Goal: Entertainment & Leisure: Browse casually

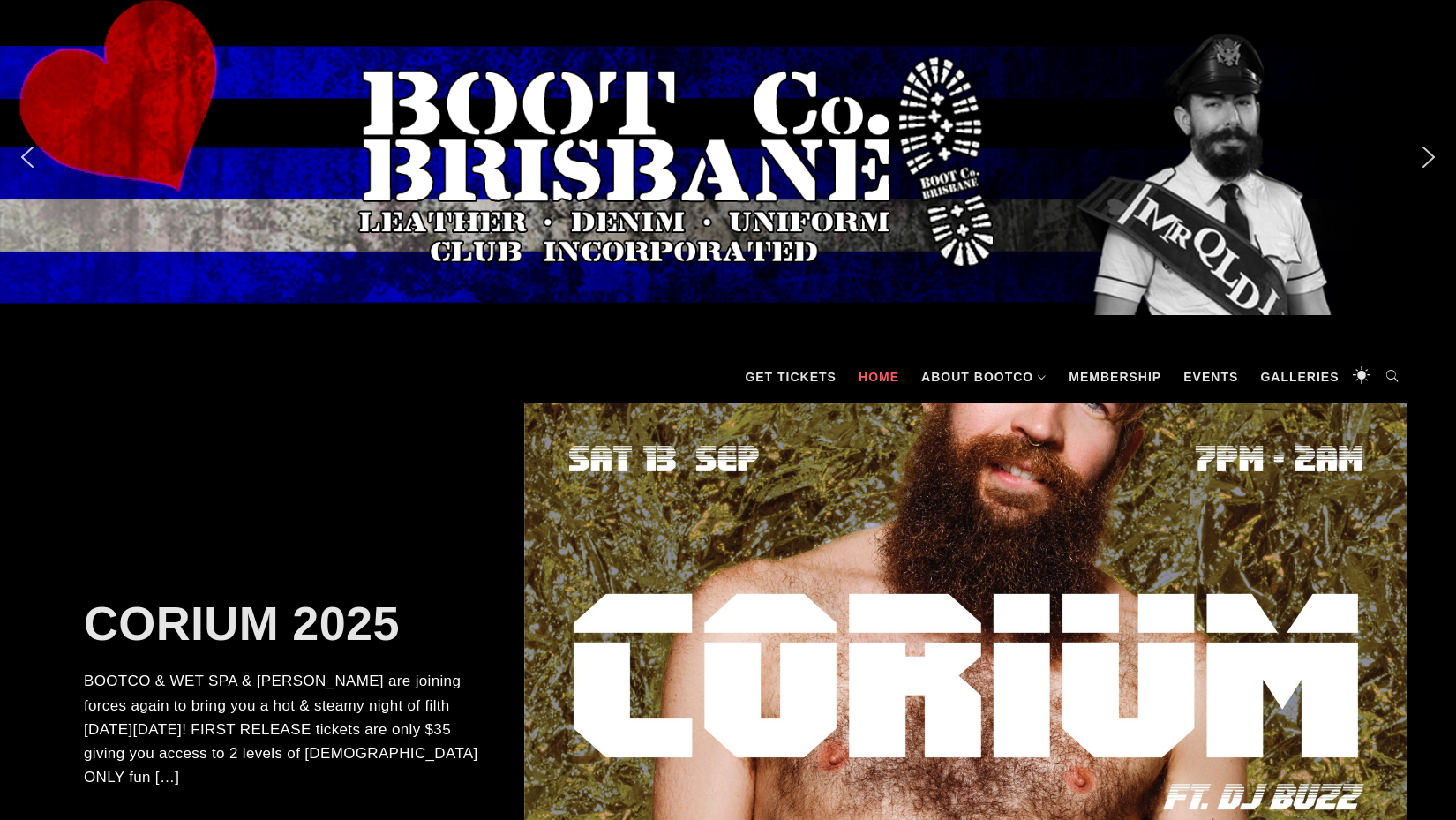
click at [1435, 169] on img "next arrow" at bounding box center [1428, 157] width 28 height 28
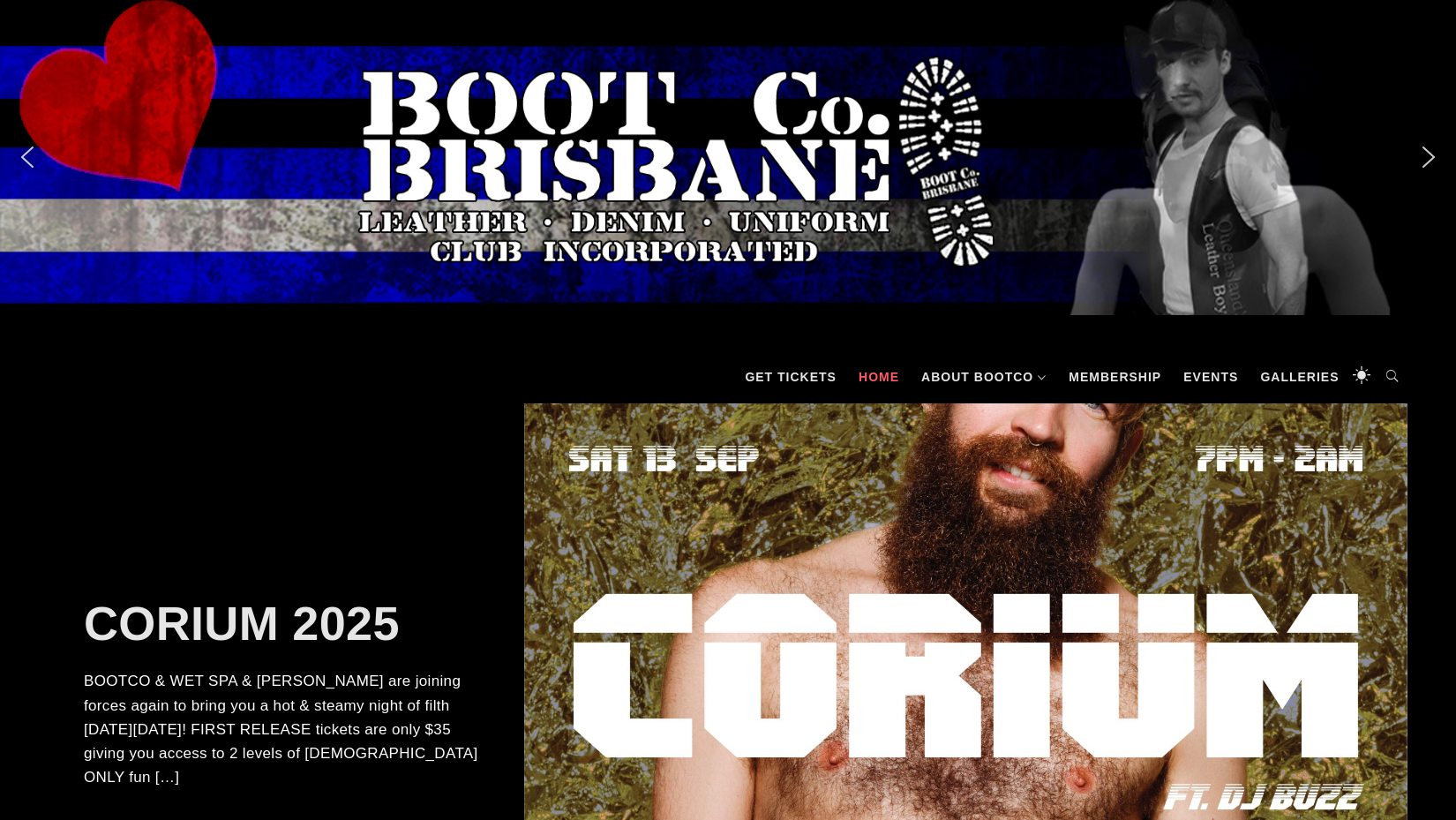
click at [1423, 162] on img "next arrow" at bounding box center [1428, 157] width 28 height 28
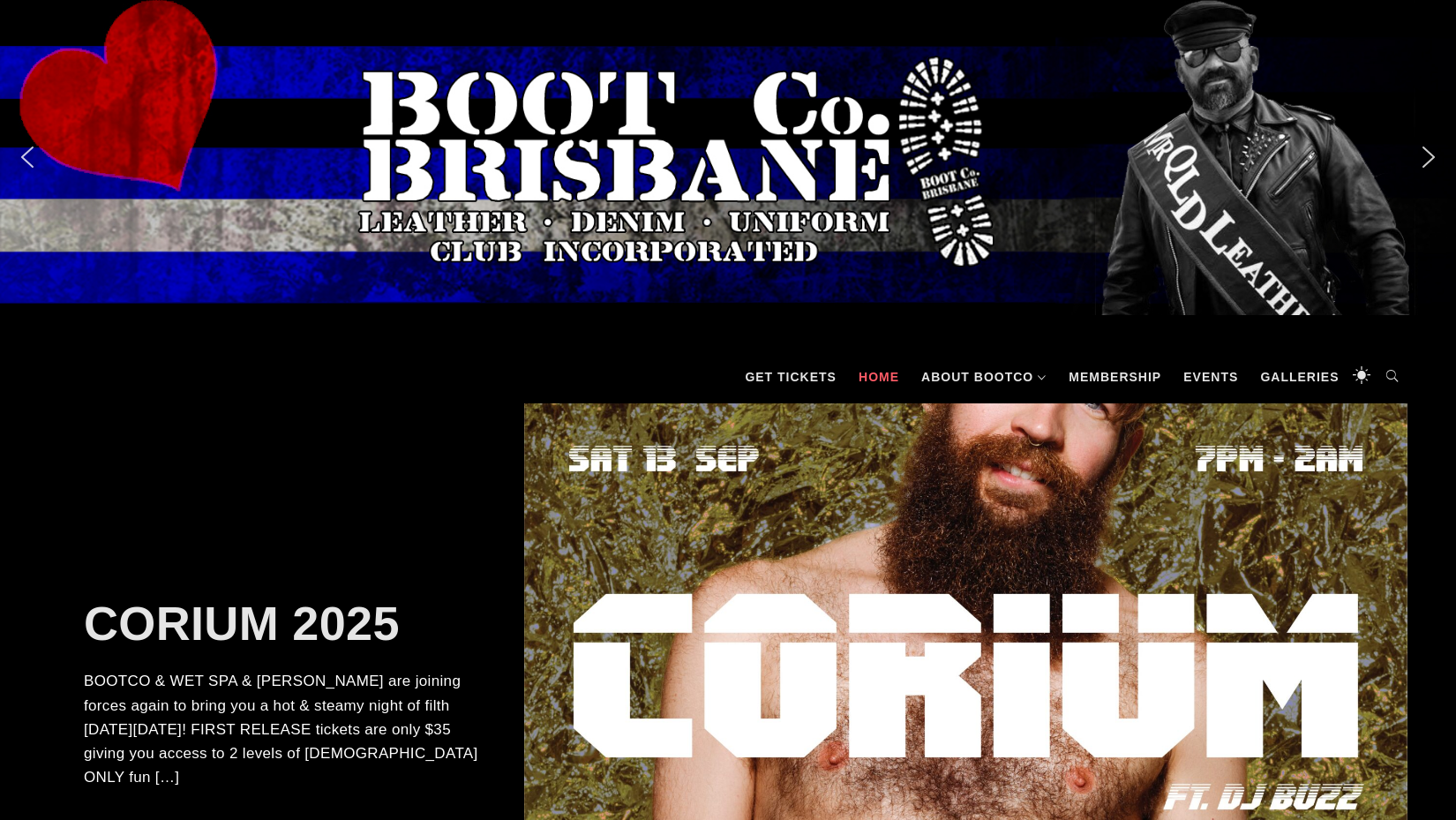
click at [1423, 162] on img "next arrow" at bounding box center [1428, 157] width 28 height 28
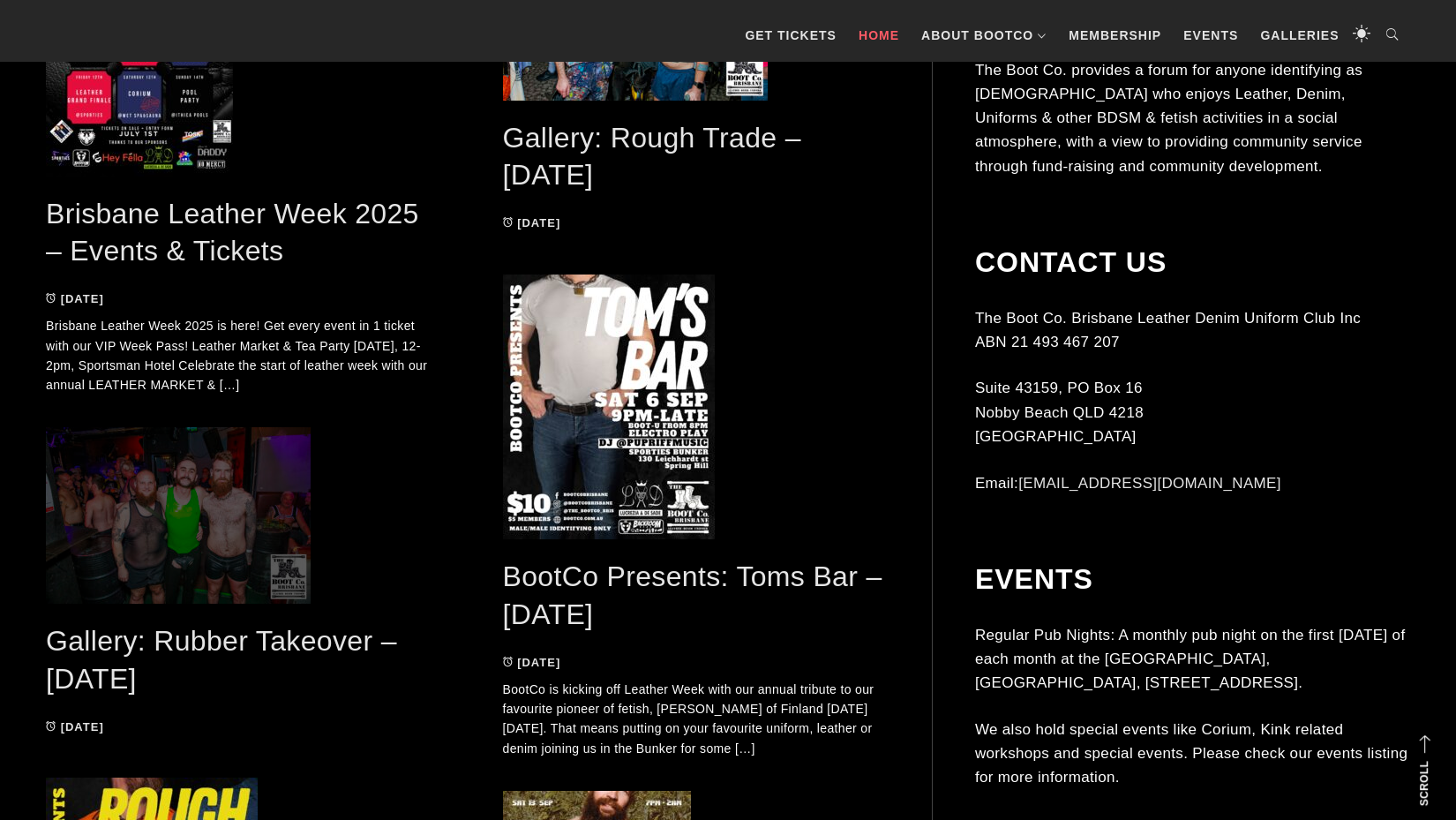
scroll to position [1063, 0]
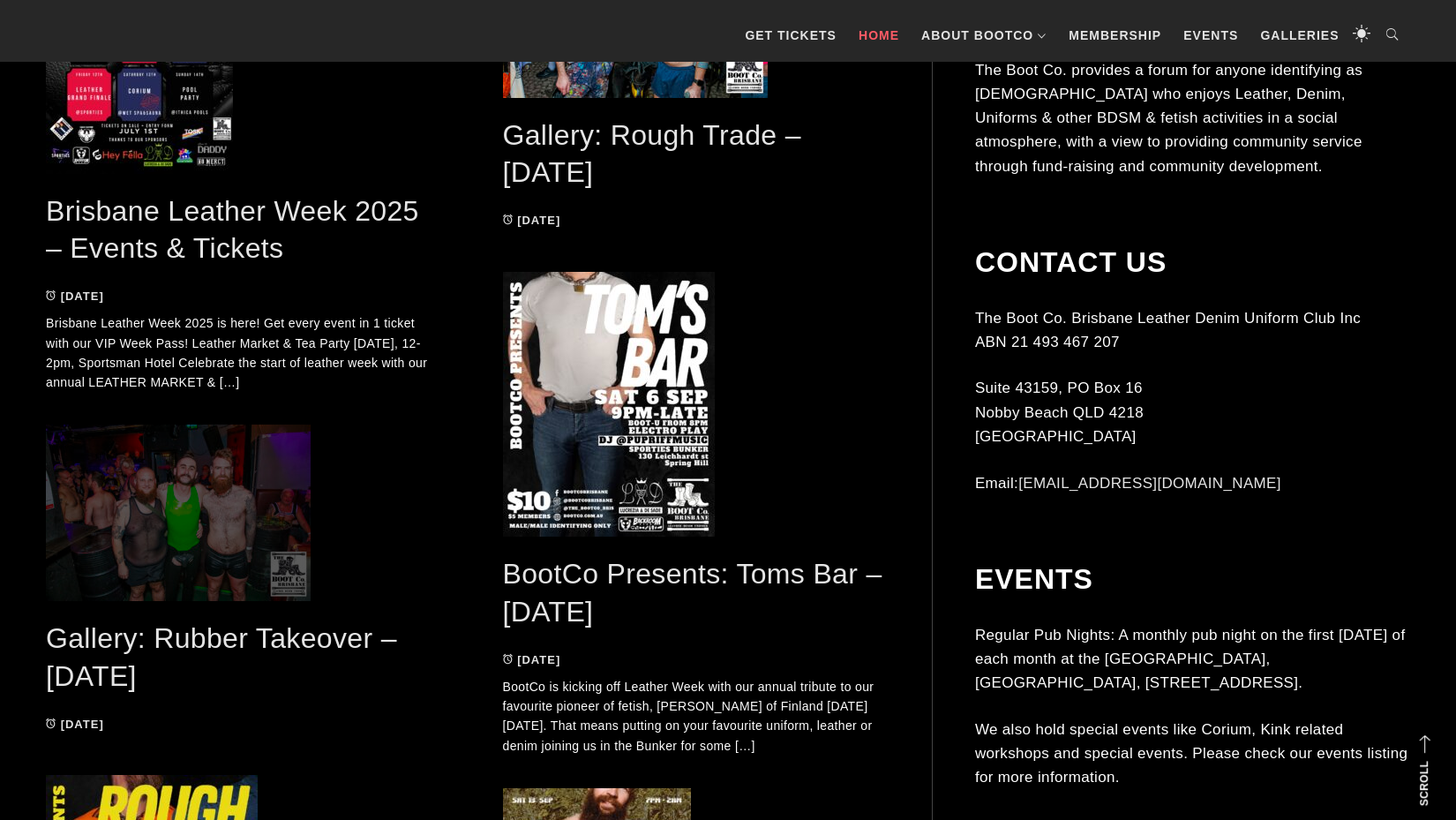
click at [195, 521] on span at bounding box center [239, 513] width 387 height 176
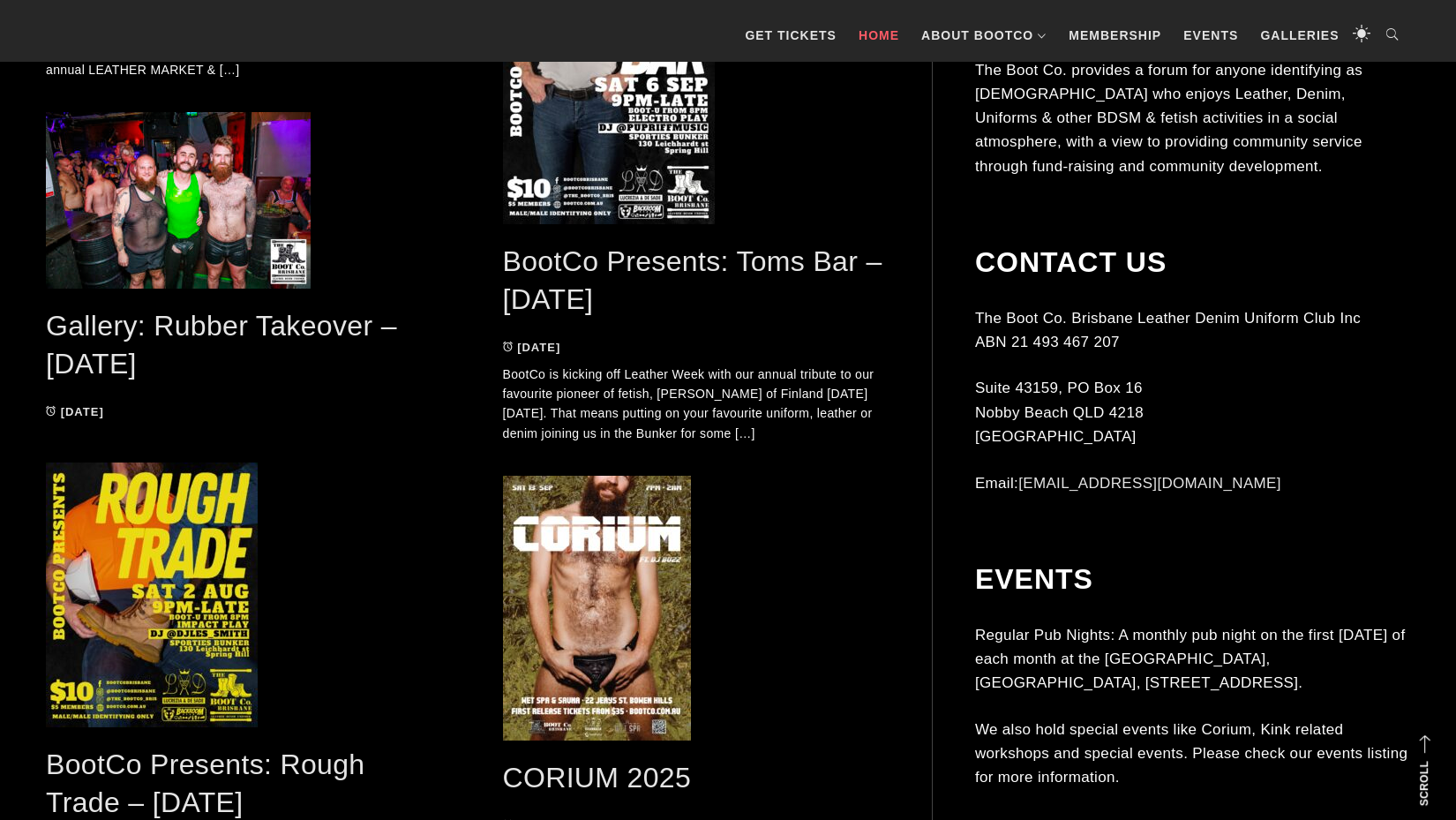
scroll to position [1524, 0]
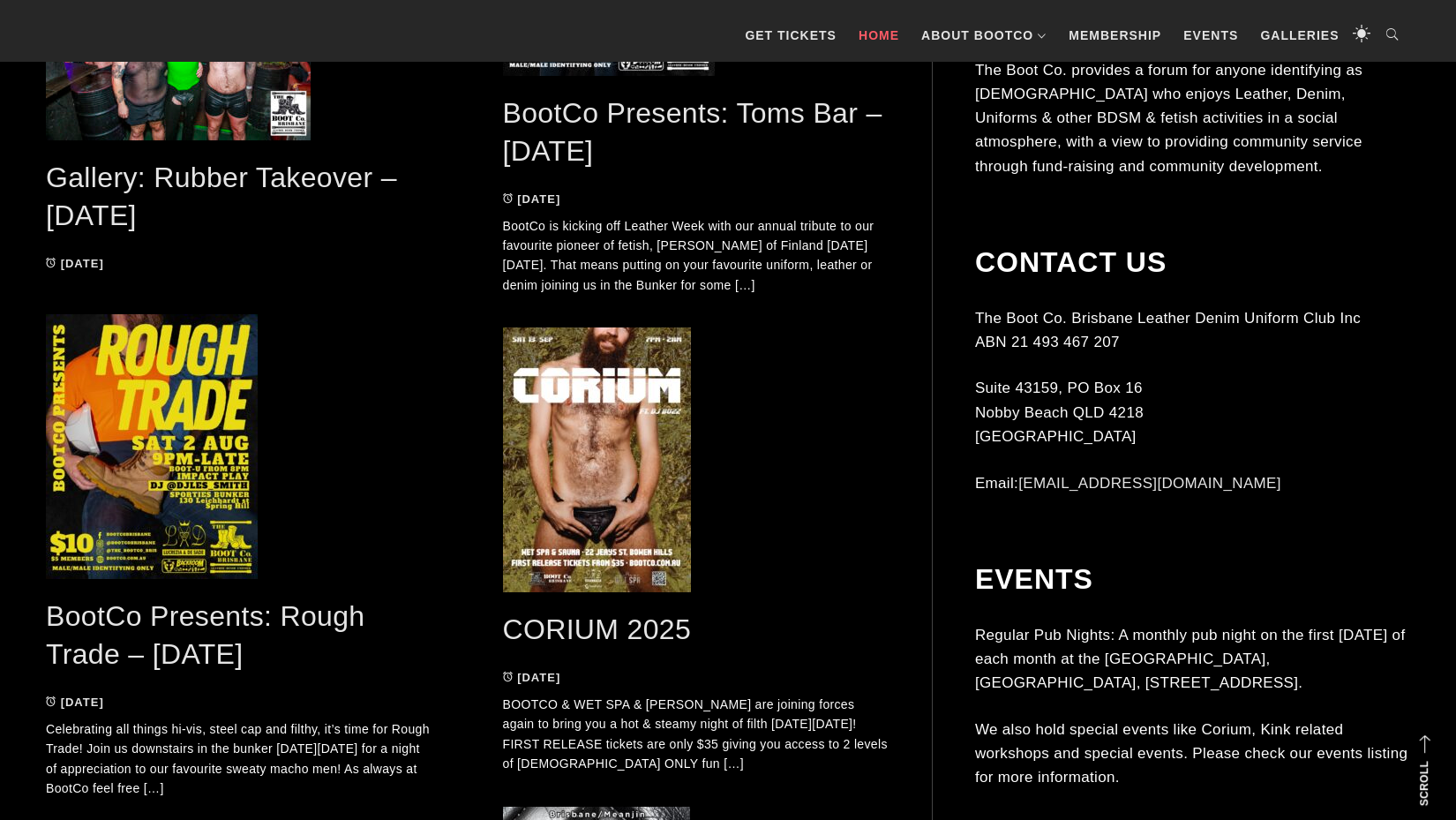
drag, startPoint x: 1118, startPoint y: 598, endPoint x: 1374, endPoint y: 637, distance: 259.0
click at [1374, 637] on p "Regular Pub Nights: A monthly pub night on the first [DATE] of each month at th…" at bounding box center [1192, 658] width 434 height 72
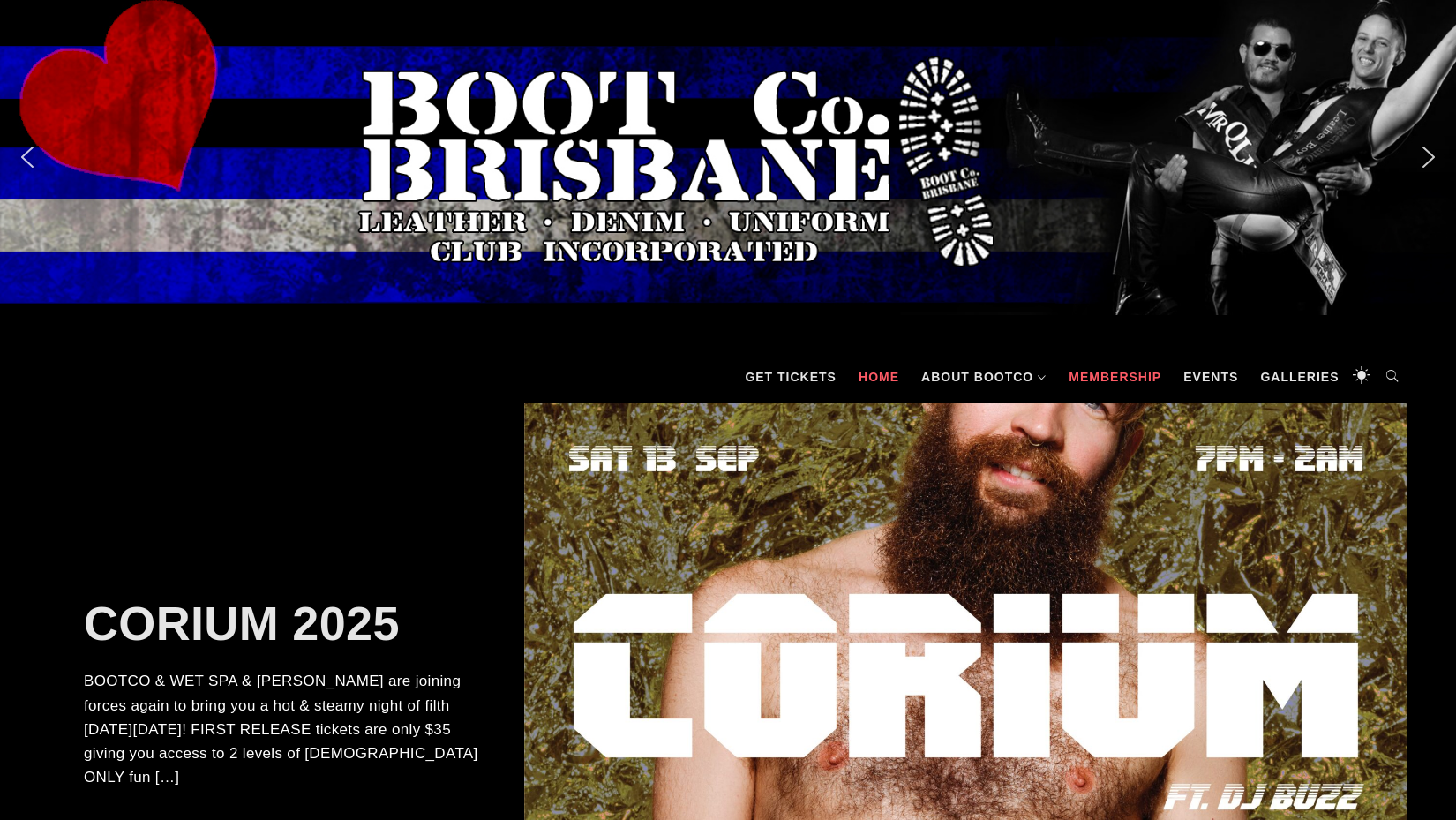
scroll to position [0, 0]
click at [1133, 379] on link "Membership" at bounding box center [1115, 376] width 110 height 53
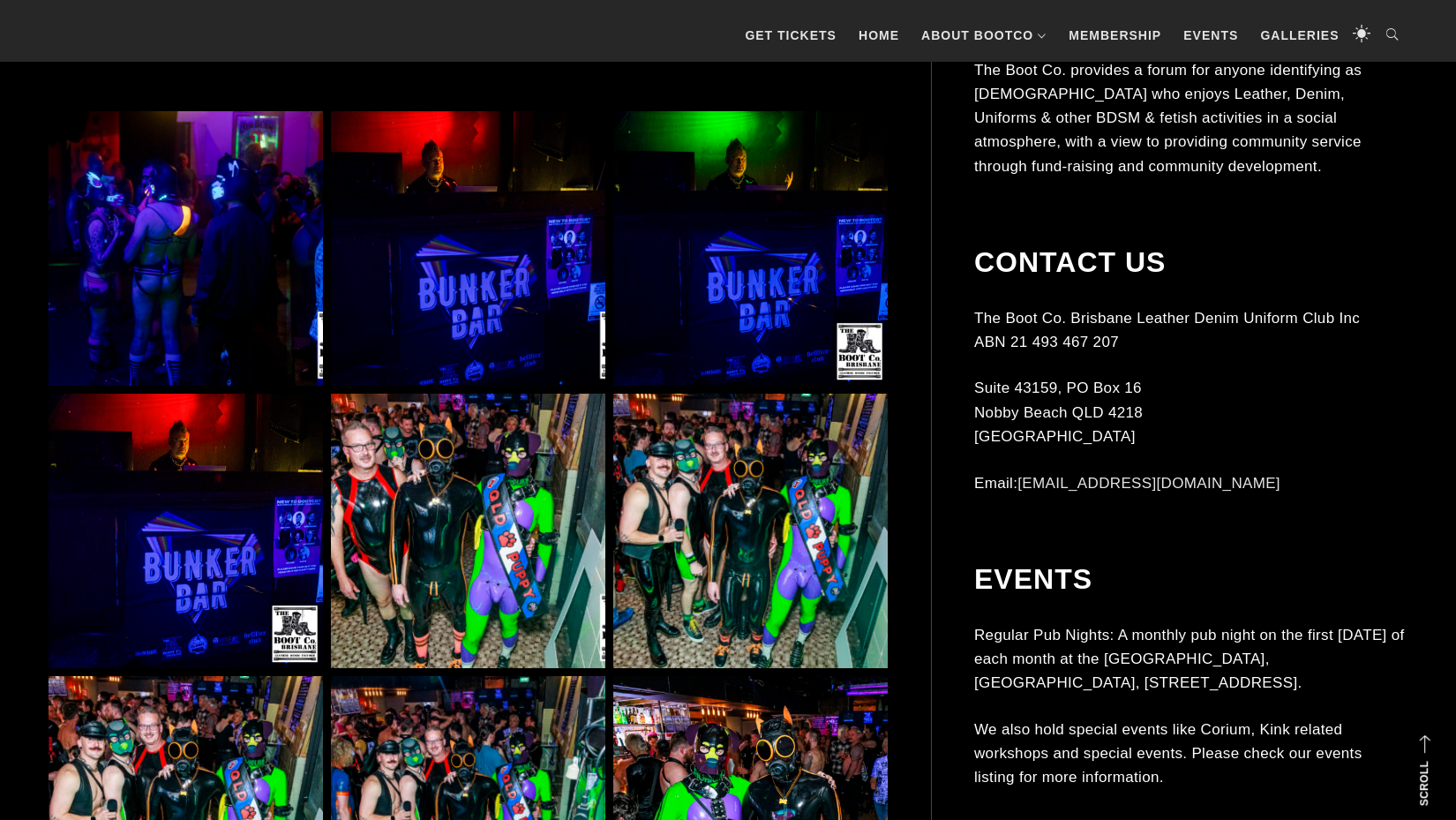
scroll to position [1104, 0]
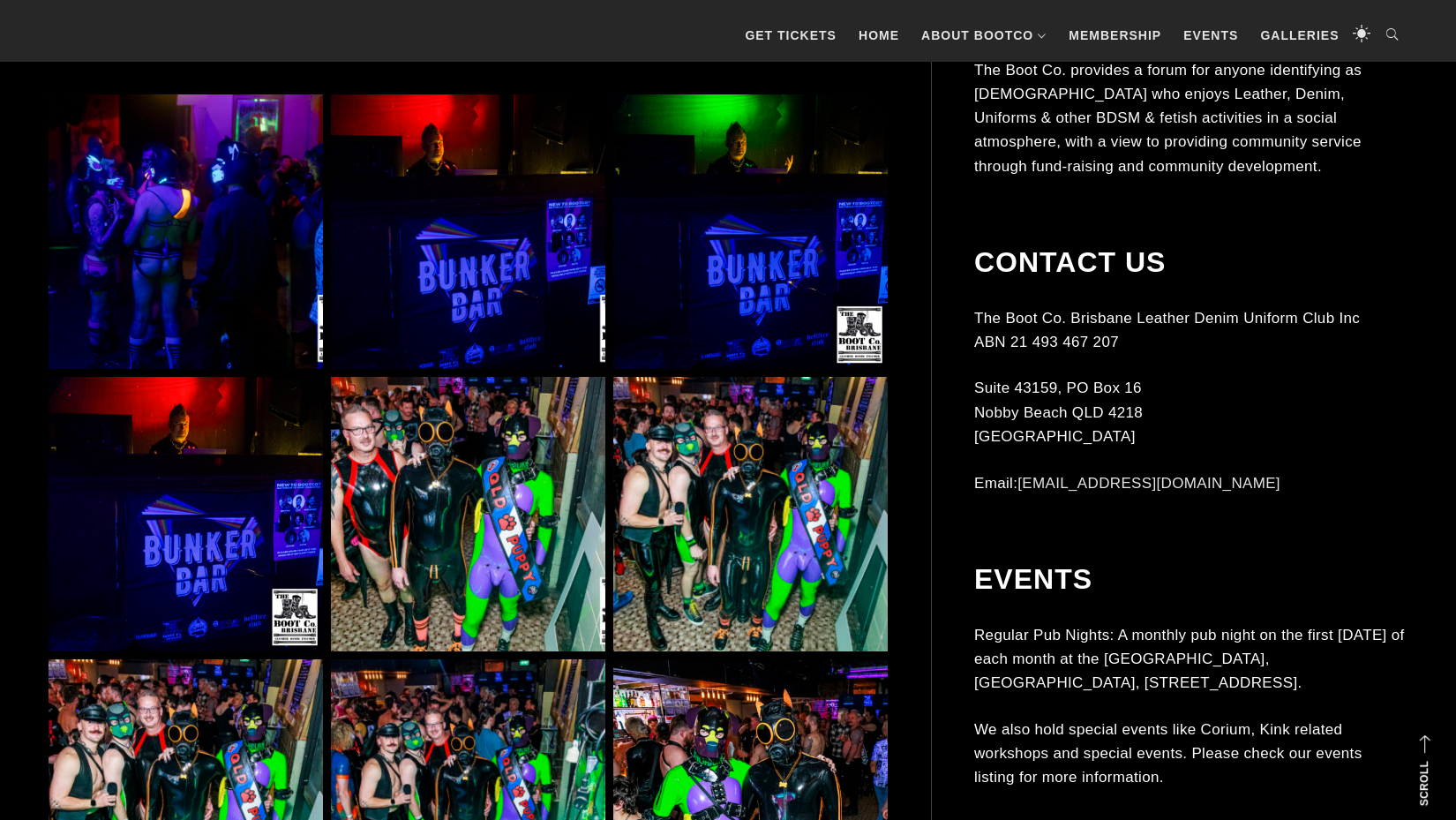
click at [164, 183] on img at bounding box center [185, 231] width 275 height 275
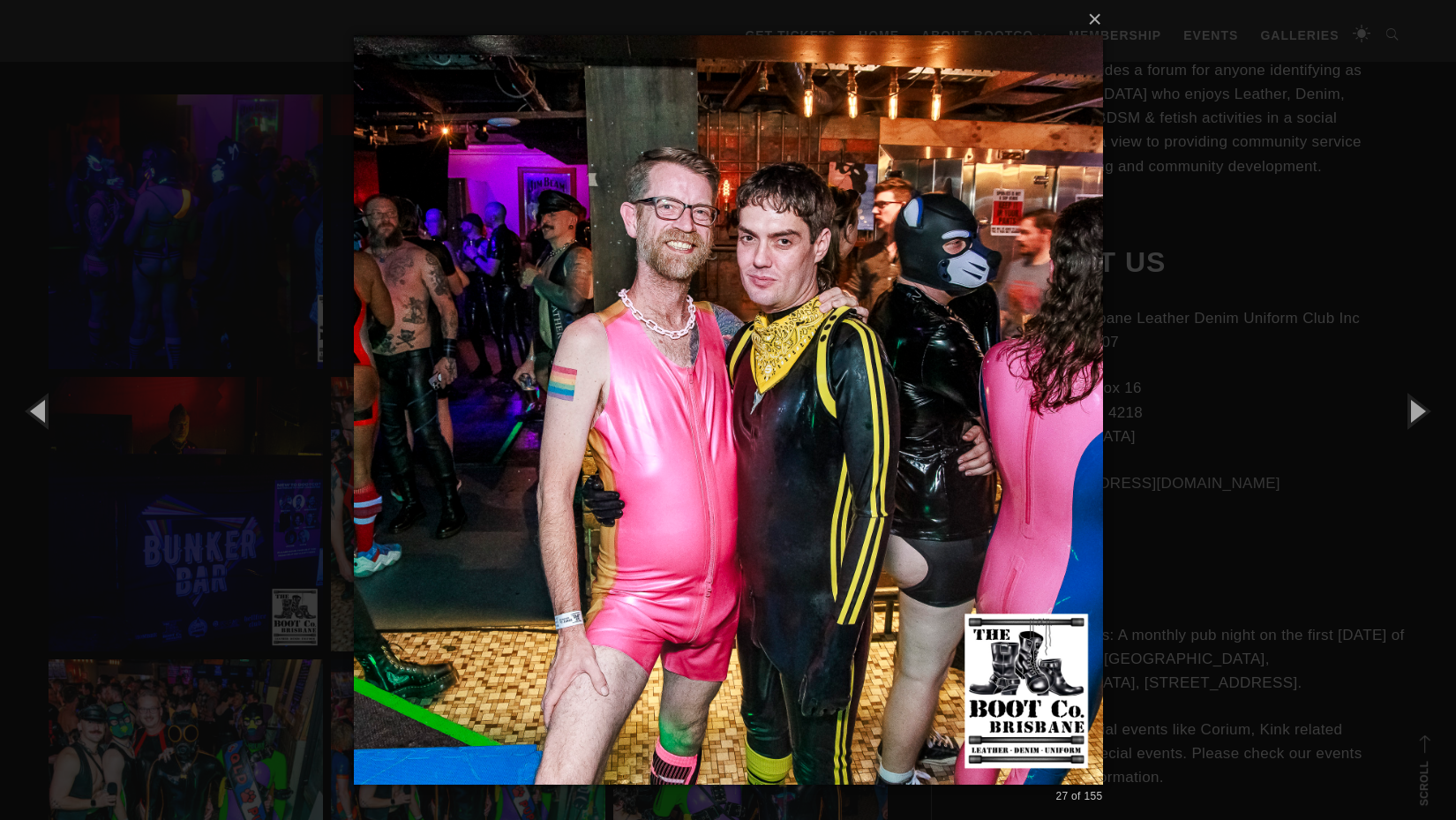
click at [1227, 250] on div "× 27 of 155 Loading..." at bounding box center [728, 410] width 1456 height 820
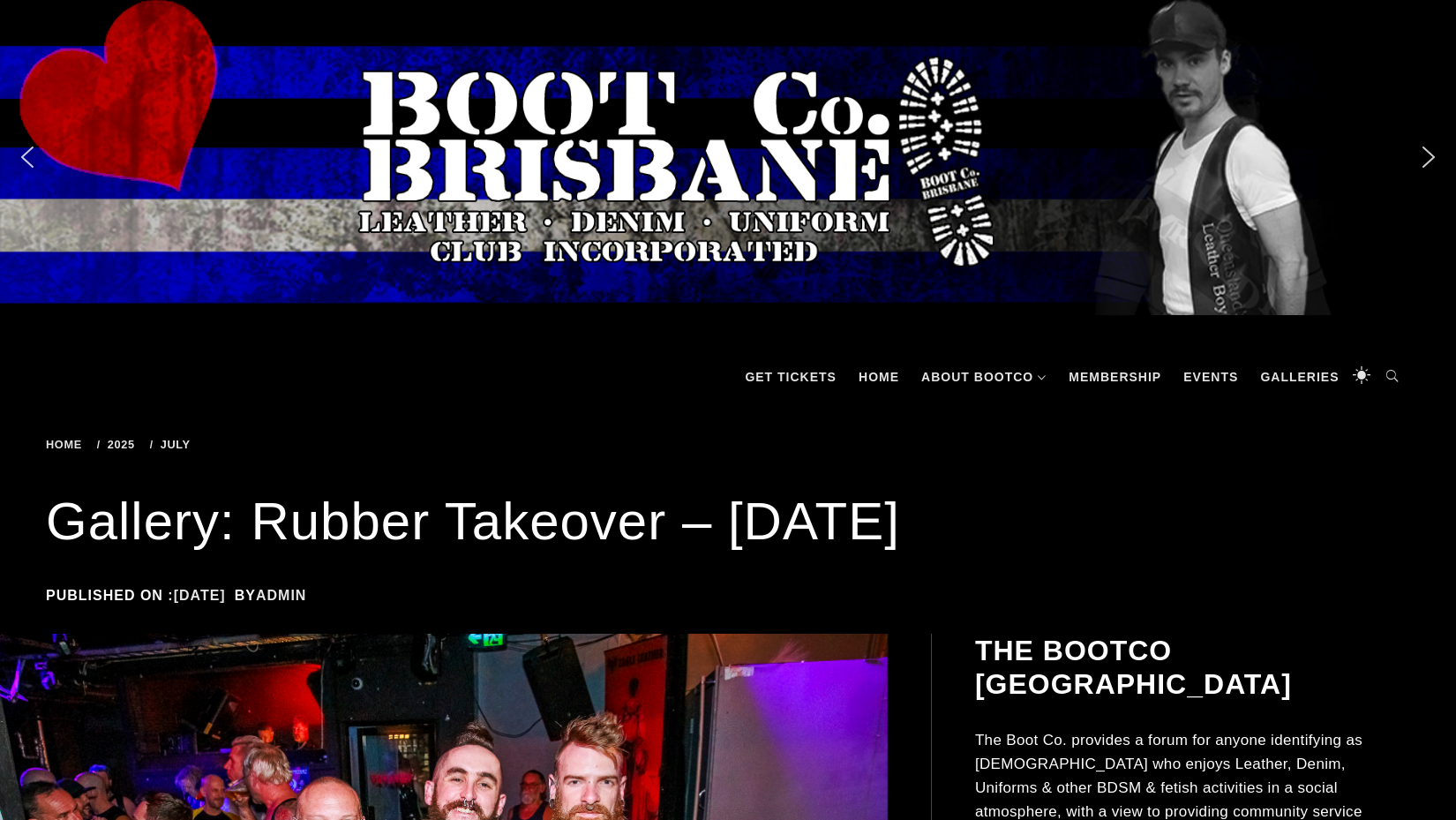
scroll to position [0, 0]
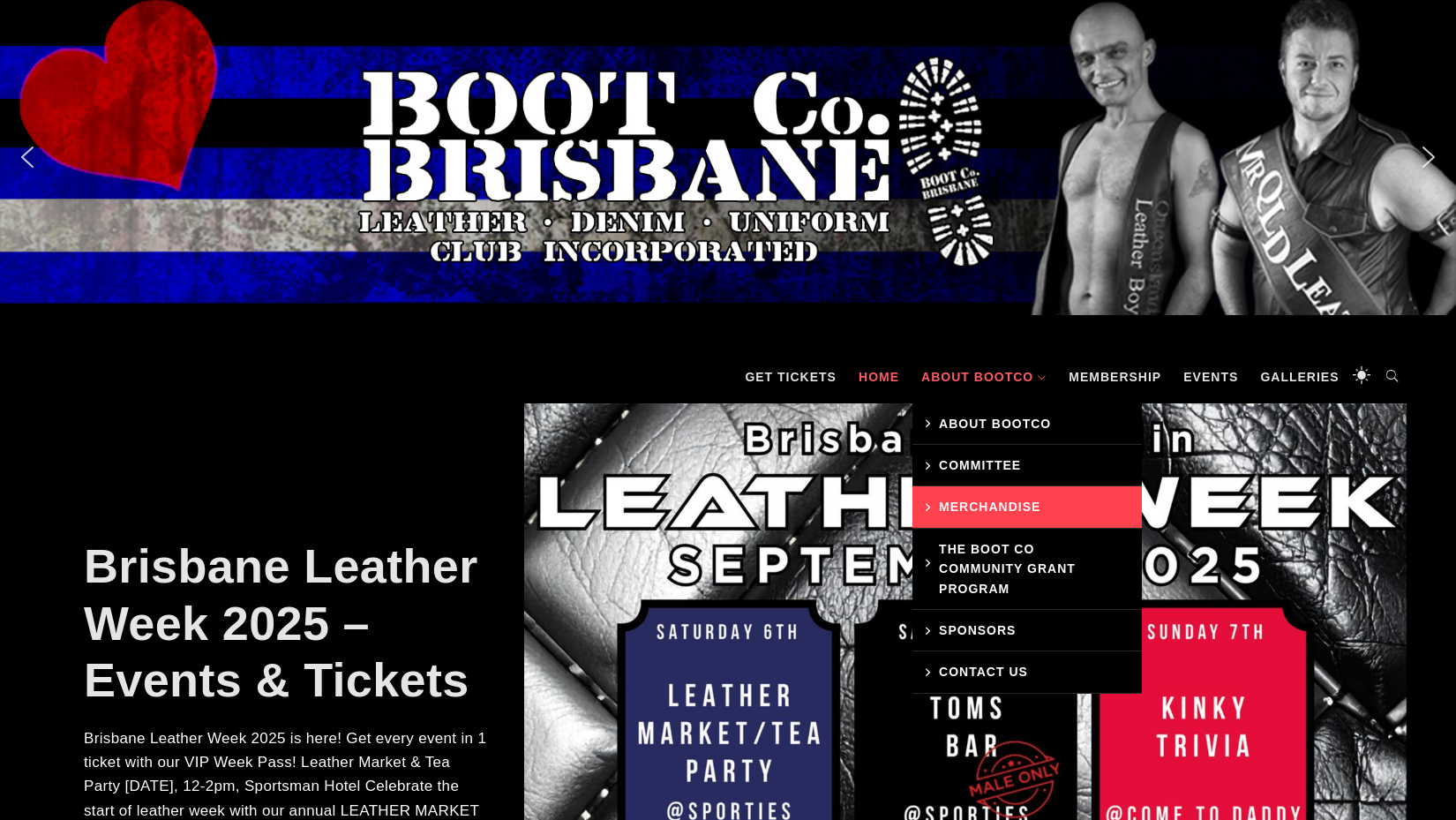
click at [982, 497] on link "Merchandise" at bounding box center [1027, 507] width 229 height 42
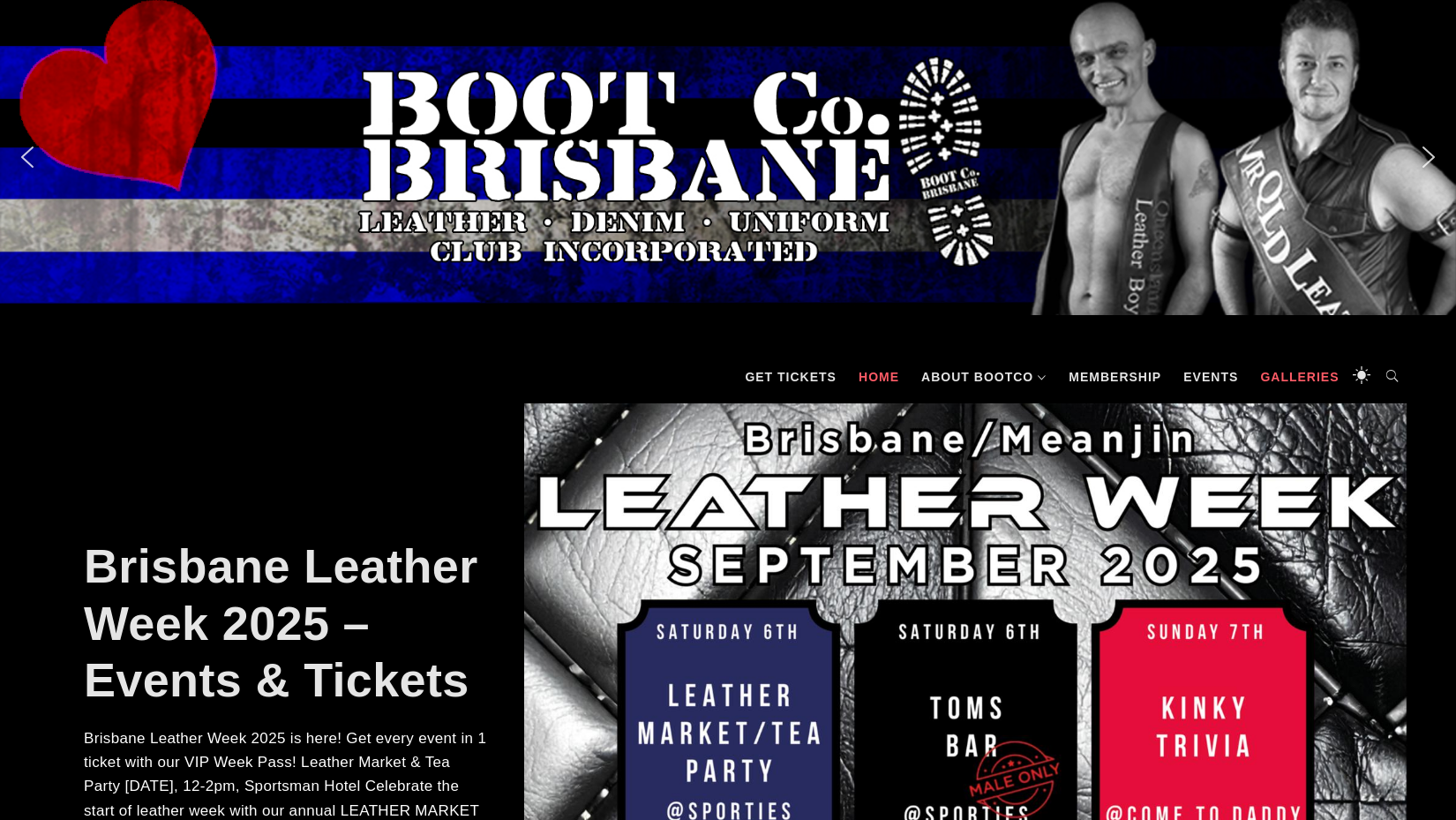
click at [1291, 387] on link "Galleries" at bounding box center [1299, 376] width 96 height 53
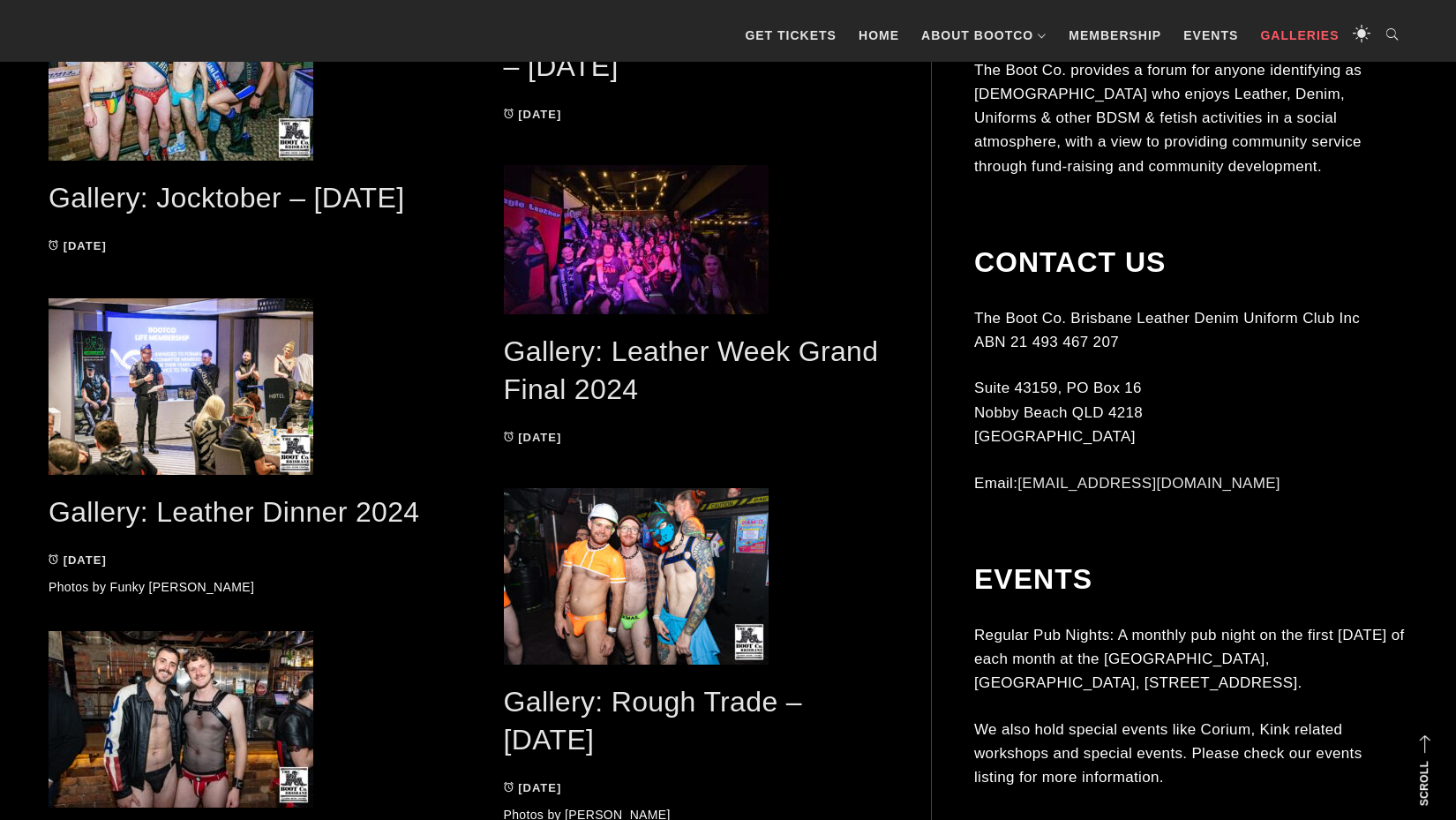
scroll to position [2177, 0]
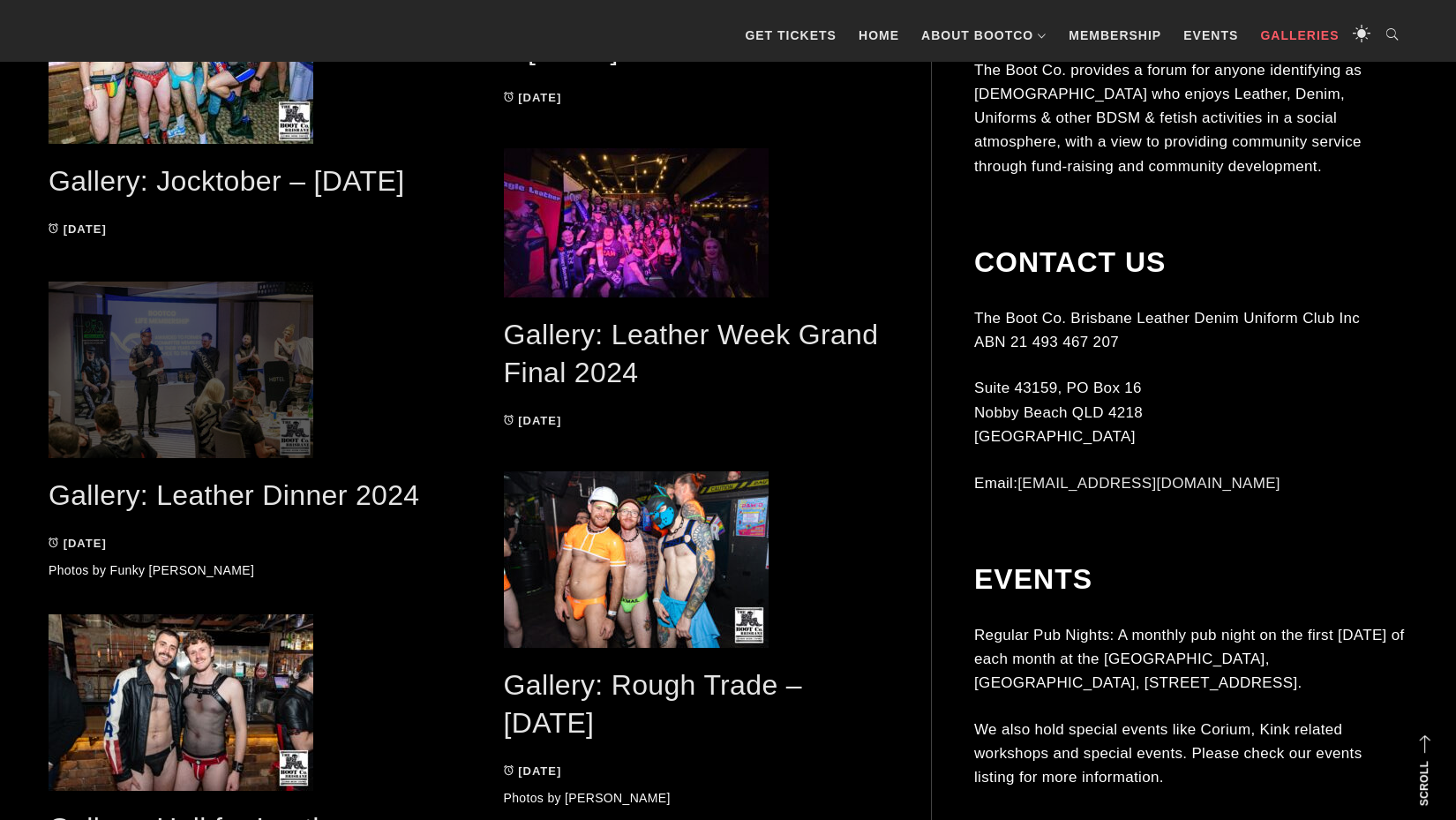
click at [157, 352] on span at bounding box center [241, 370] width 385 height 176
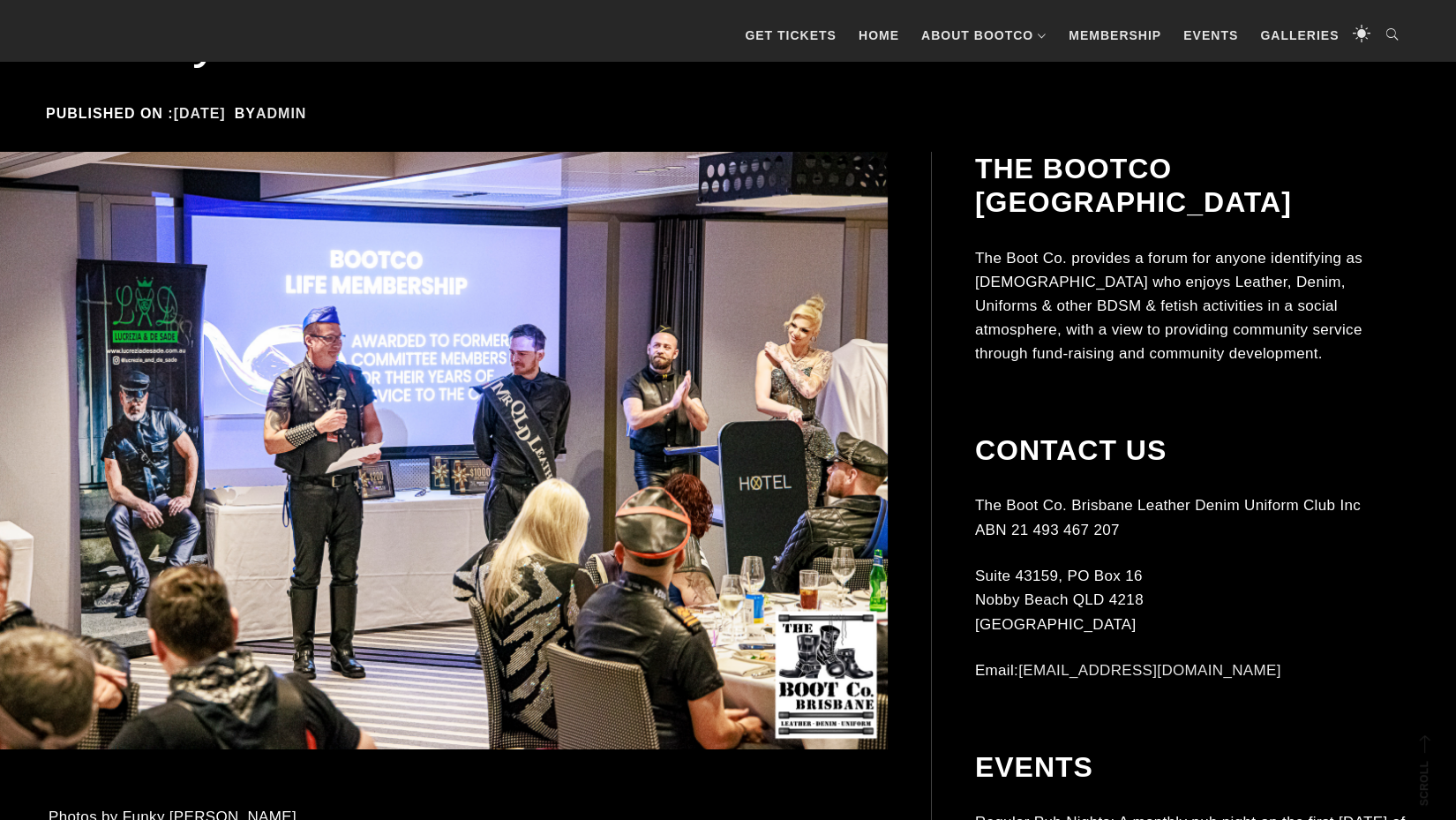
scroll to position [554, 0]
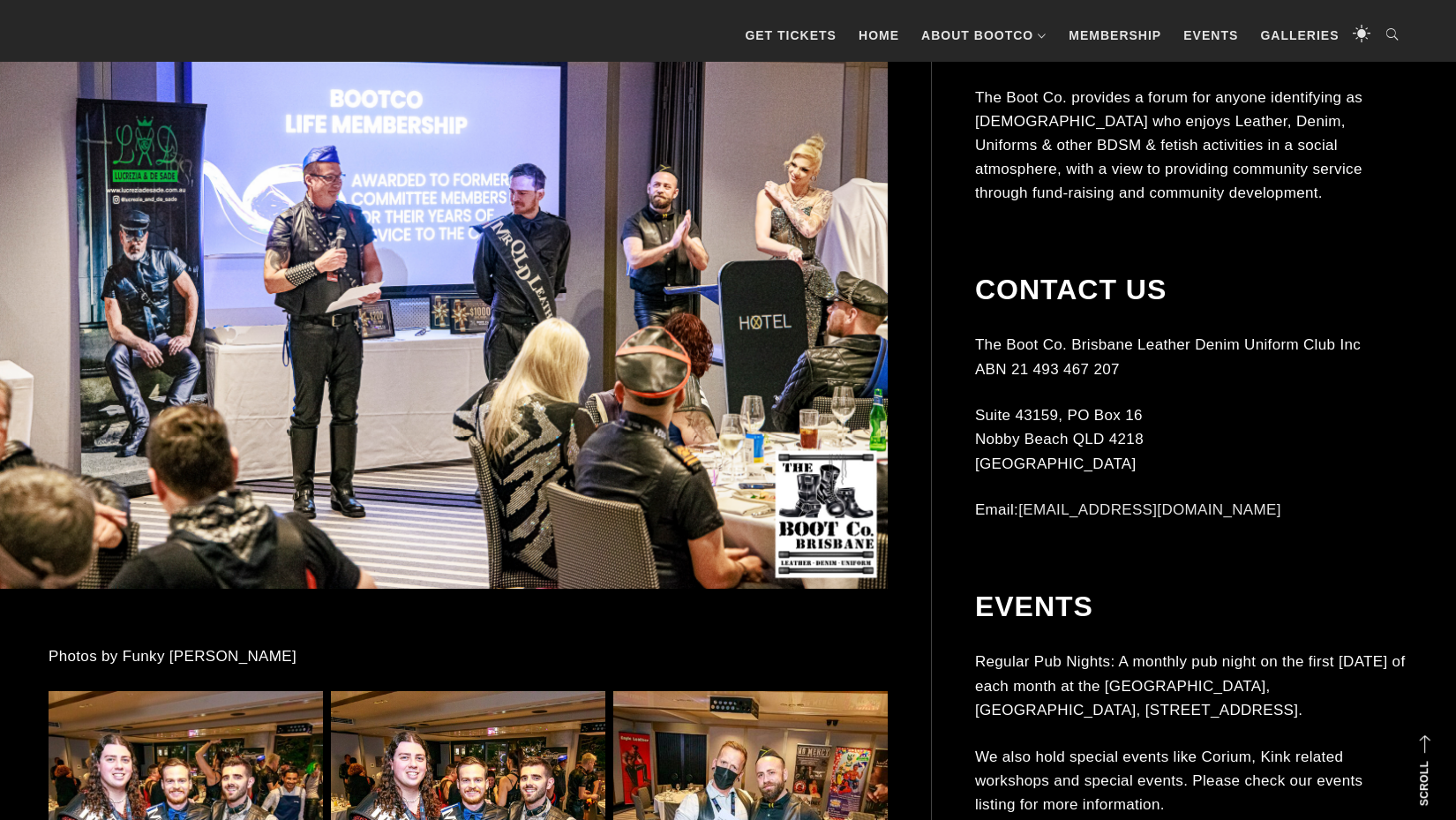
click at [571, 481] on img at bounding box center [439, 290] width 896 height 597
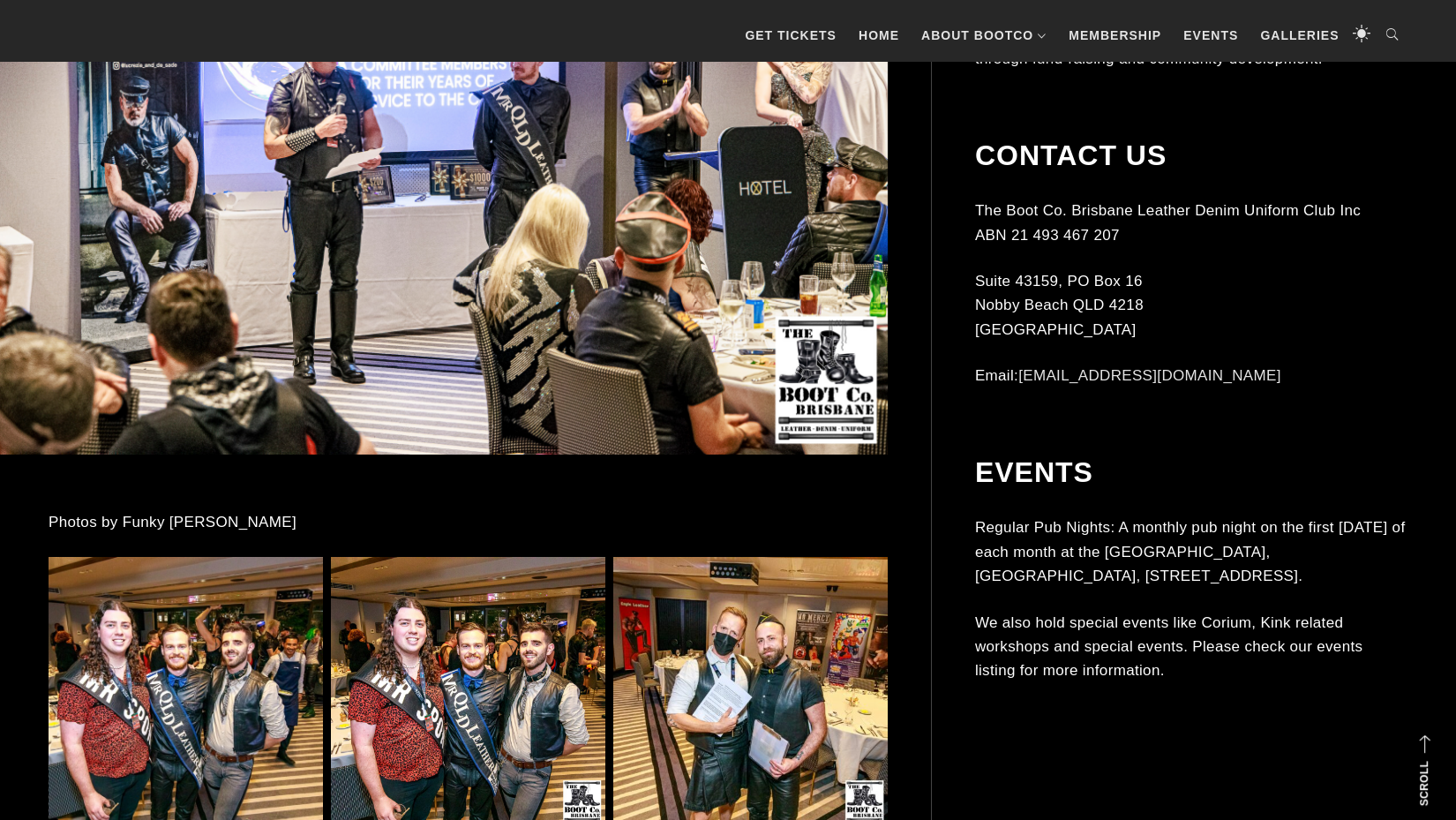
scroll to position [904, 0]
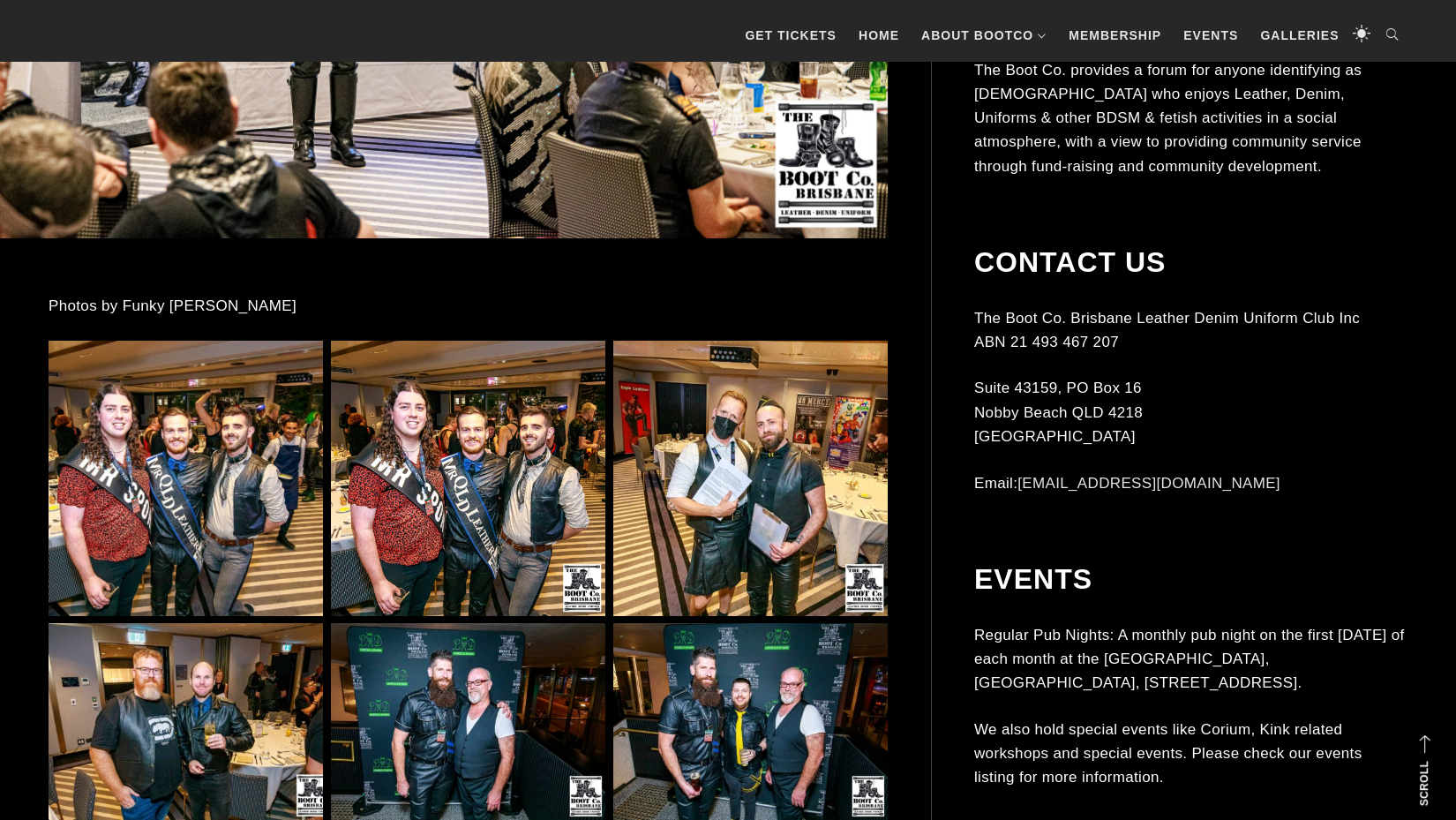
click at [202, 484] on img at bounding box center [185, 477] width 275 height 275
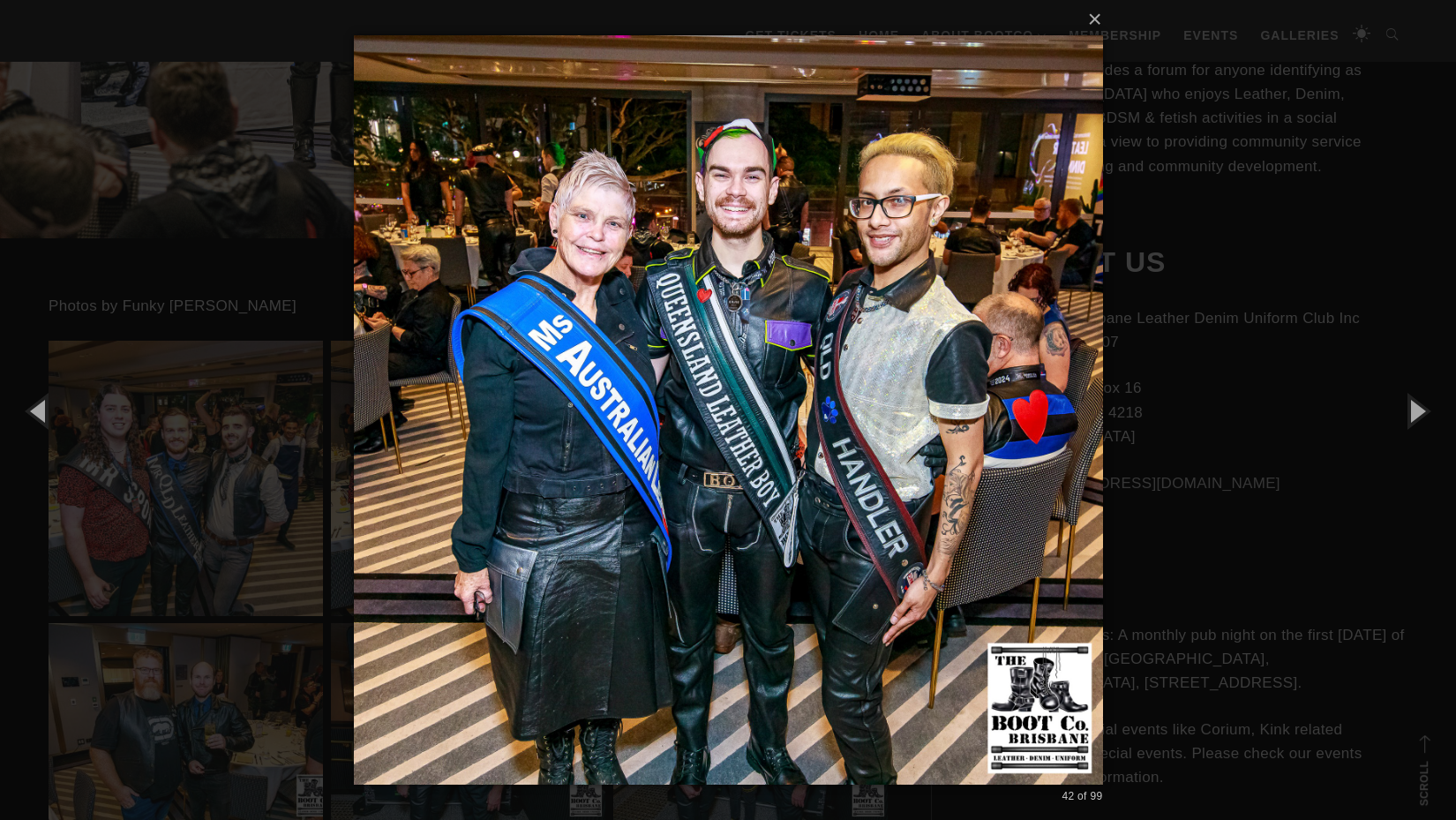
click at [1210, 237] on div "× 42 of 99 Loading..." at bounding box center [728, 410] width 1456 height 820
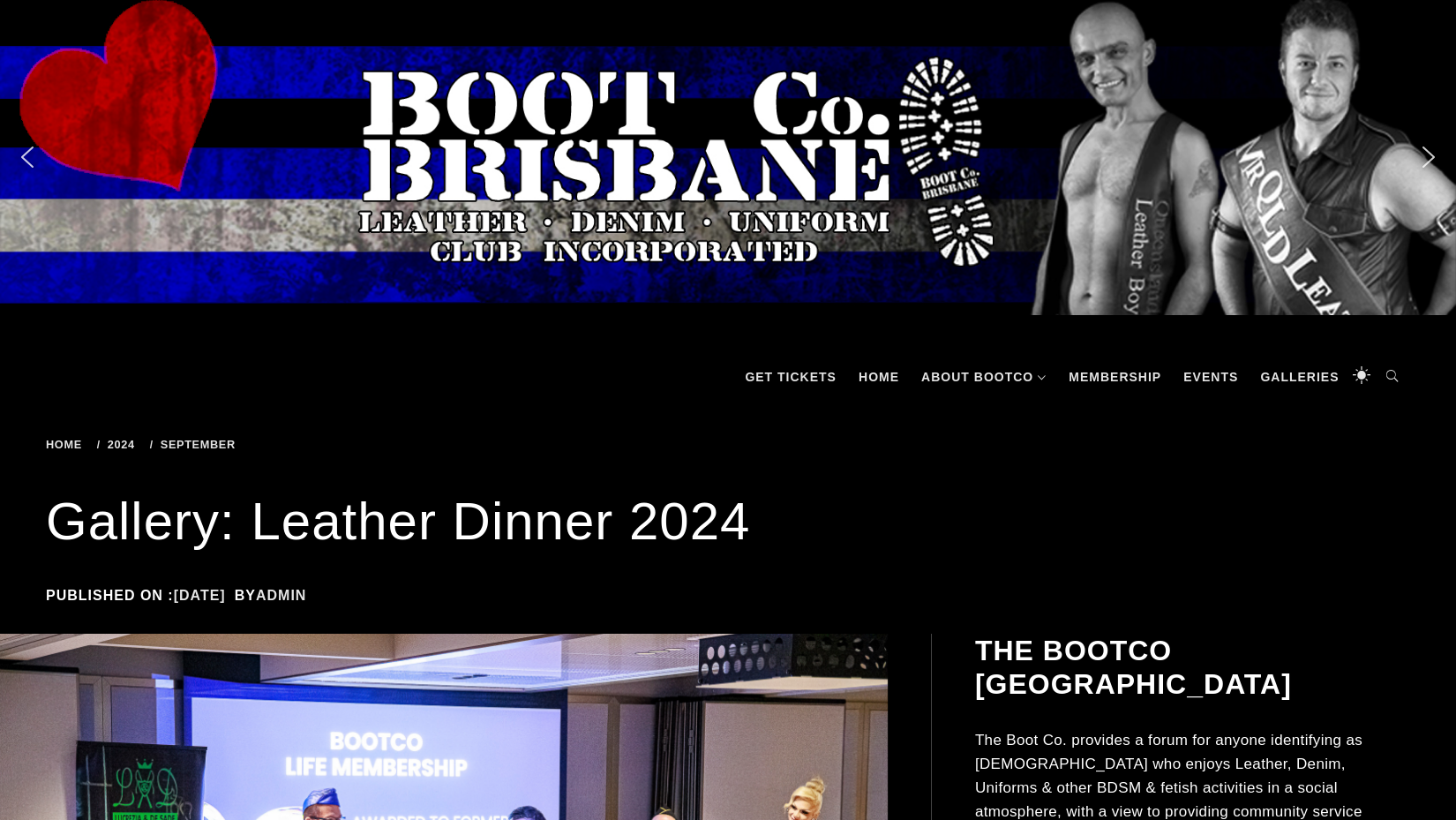
scroll to position [0, 0]
